Goal: Task Accomplishment & Management: Use online tool/utility

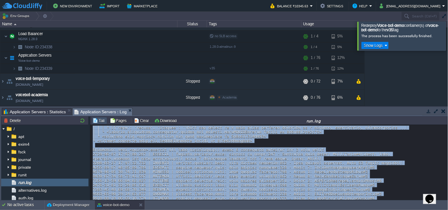
scroll to position [29, 0]
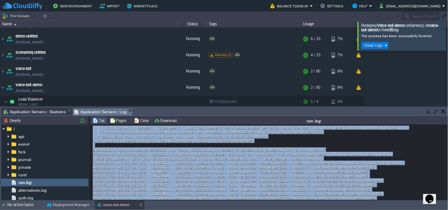
click at [447, 32] on div at bounding box center [455, 36] width 0 height 29
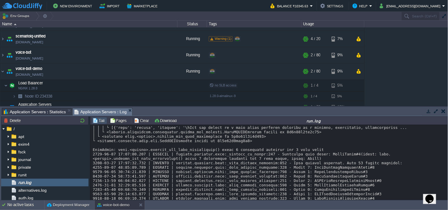
scroll to position [50, 0]
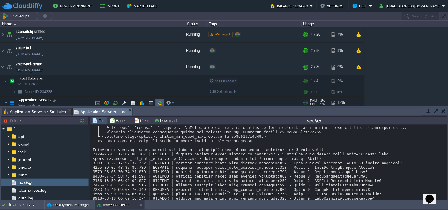
click at [160, 99] on td at bounding box center [159, 103] width 9 height 9
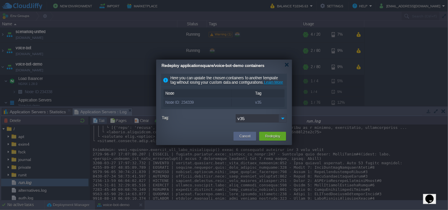
click at [282, 123] on img at bounding box center [283, 118] width 8 height 9
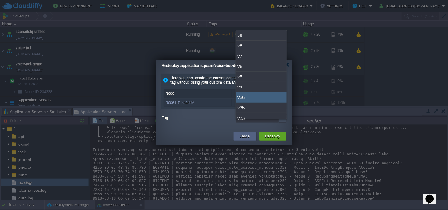
click at [259, 97] on div "v36" at bounding box center [261, 97] width 51 height 10
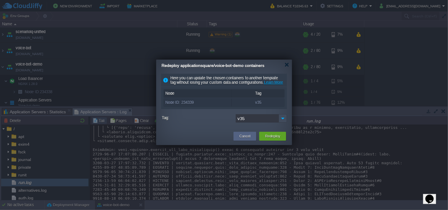
type input "v36"
click at [266, 145] on div "Cancel Redeploy" at bounding box center [224, 136] width 136 height 17
click at [268, 139] on button "Redeploy" at bounding box center [272, 136] width 15 height 6
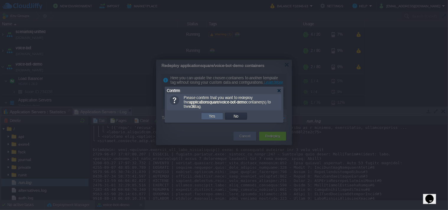
click at [218, 115] on td "Yes" at bounding box center [212, 116] width 22 height 7
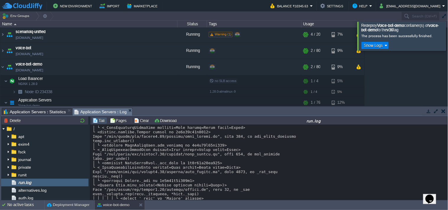
scroll to position [6736, 0]
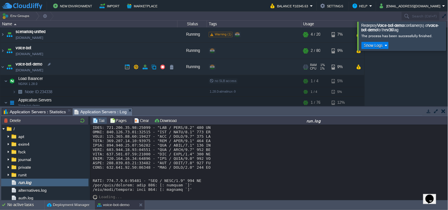
click at [43, 71] on link "[DOMAIN_NAME]" at bounding box center [29, 70] width 27 height 6
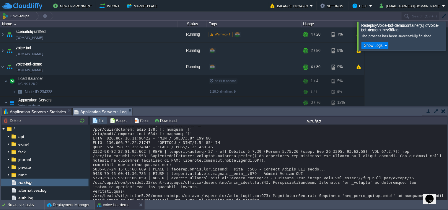
scroll to position [6763, 0]
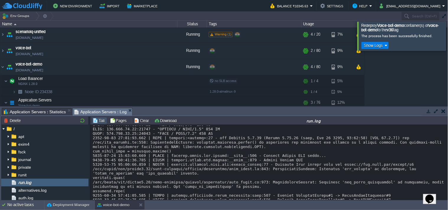
click at [91, 181] on div "Loading..." at bounding box center [268, 163] width 357 height 76
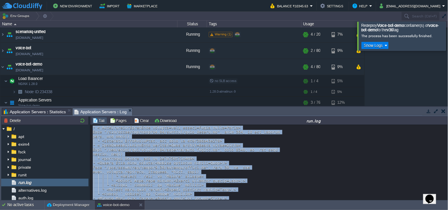
scroll to position [7485, 0]
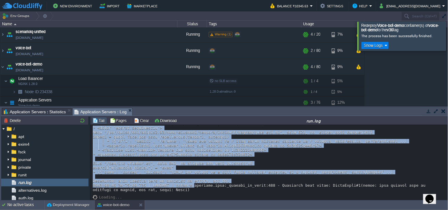
drag, startPoint x: 92, startPoint y: 182, endPoint x: 186, endPoint y: 187, distance: 93.7
click at [186, 187] on div "Loading..." at bounding box center [268, 163] width 357 height 76
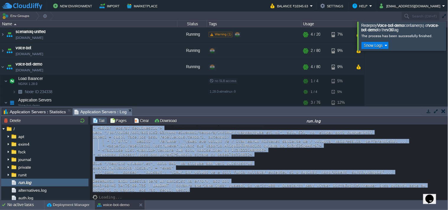
copy div "4048-81-34 57:43:37.043 | LORE | ipsumdo:<sitame>:19 - con Adipisc 5.5.90 (Elit…"
